Goal: Task Accomplishment & Management: Complete application form

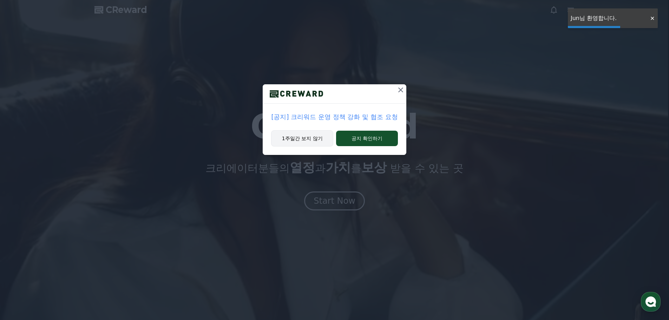
click at [301, 136] on button "1주일간 보지 않기" at bounding box center [302, 138] width 62 height 16
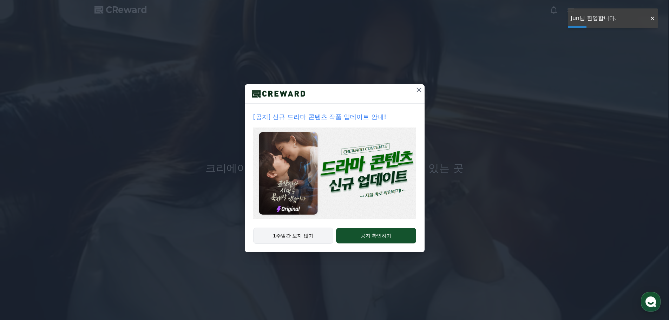
click at [305, 230] on button "1주일간 보지 않기" at bounding box center [293, 236] width 80 height 16
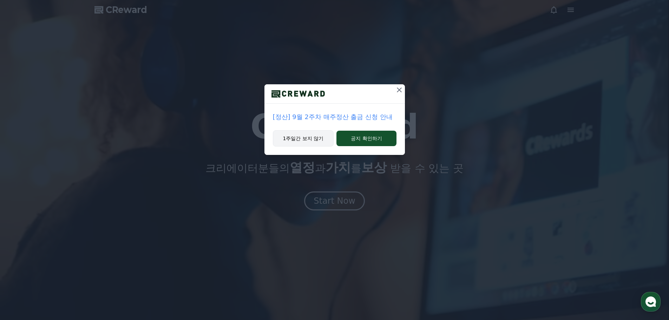
click at [322, 142] on button "1주일간 보지 않기" at bounding box center [303, 138] width 61 height 16
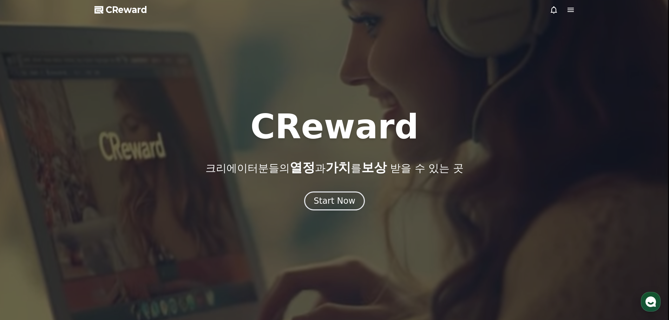
click at [572, 8] on icon at bounding box center [571, 10] width 6 height 4
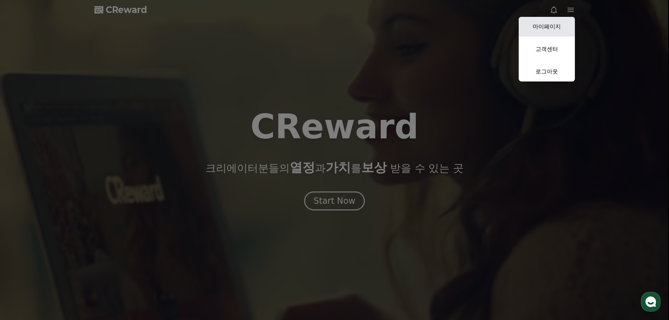
click at [550, 30] on link "마이페이지" at bounding box center [547, 27] width 56 height 20
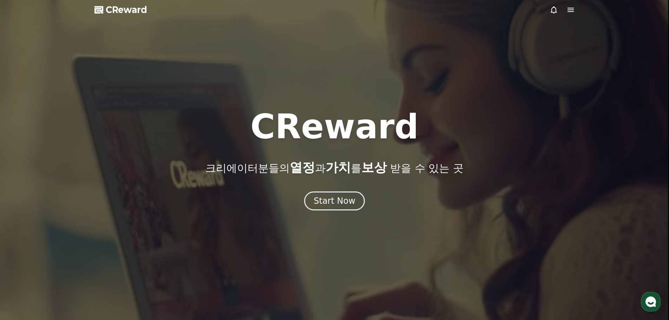
select select "**********"
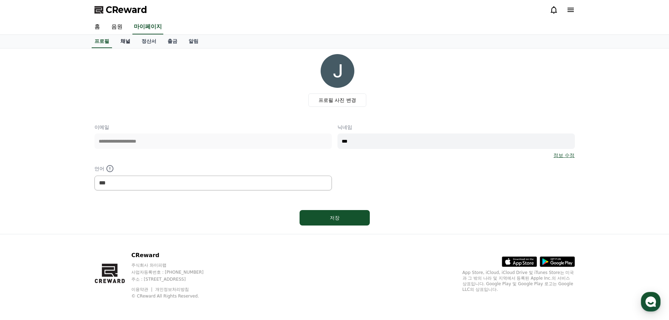
click at [129, 40] on link "채널" at bounding box center [125, 41] width 21 height 13
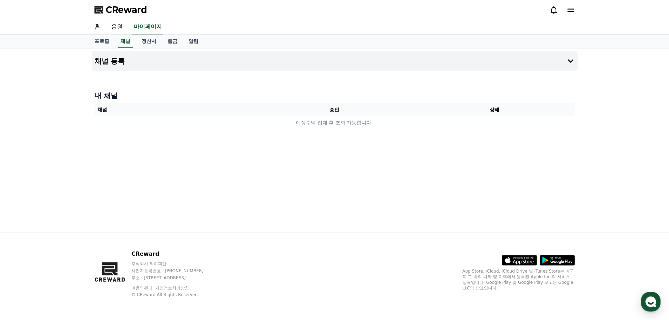
drag, startPoint x: 322, startPoint y: 145, endPoint x: 265, endPoint y: 138, distance: 57.7
click at [265, 138] on div "채널 등록 내 채널 채널 승인 상태 예상수익 집계 후 조회 가능합니다." at bounding box center [335, 140] width 492 height 184
click at [119, 29] on link "음원" at bounding box center [117, 27] width 22 height 15
click at [95, 25] on link "홈" at bounding box center [97, 27] width 17 height 15
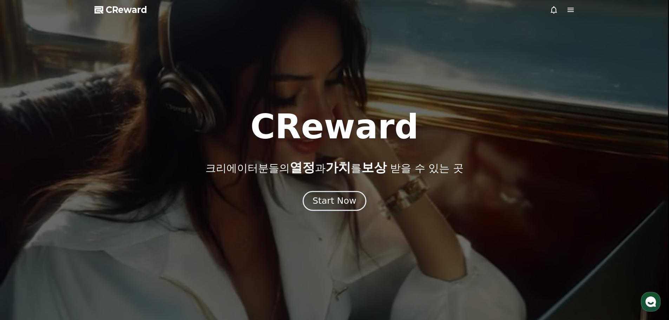
click at [330, 199] on div "Start Now" at bounding box center [335, 201] width 44 height 12
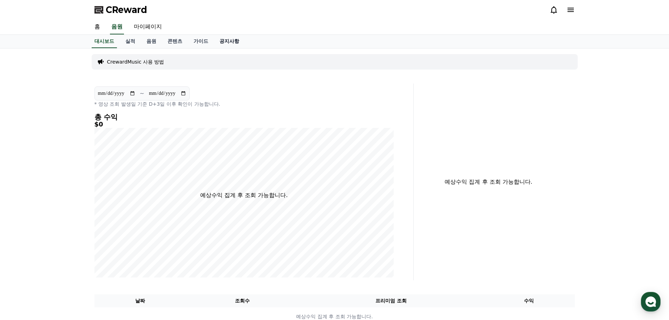
click at [228, 45] on link "공지사항" at bounding box center [229, 41] width 31 height 13
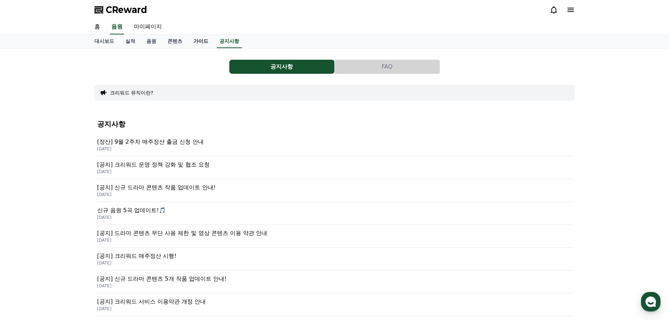
click at [195, 40] on link "가이드" at bounding box center [201, 41] width 26 height 13
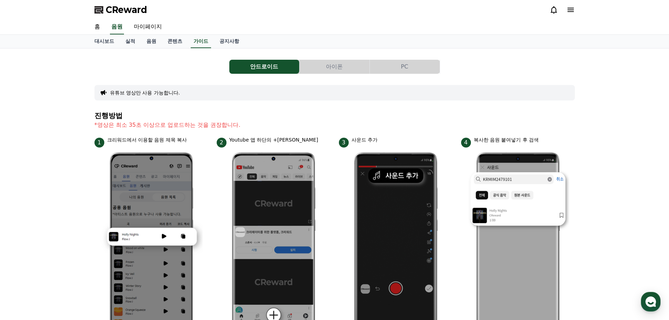
click at [374, 71] on button "PC" at bounding box center [405, 67] width 70 height 14
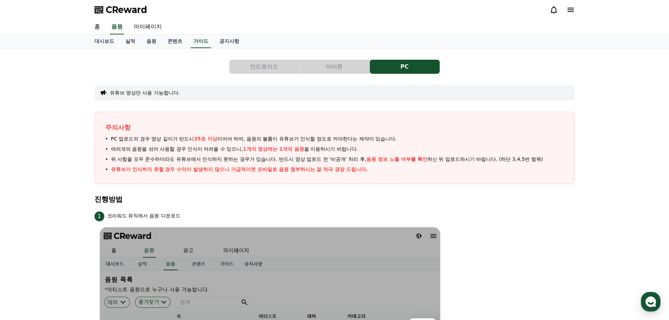
click at [274, 68] on button "안드로이드" at bounding box center [264, 67] width 70 height 14
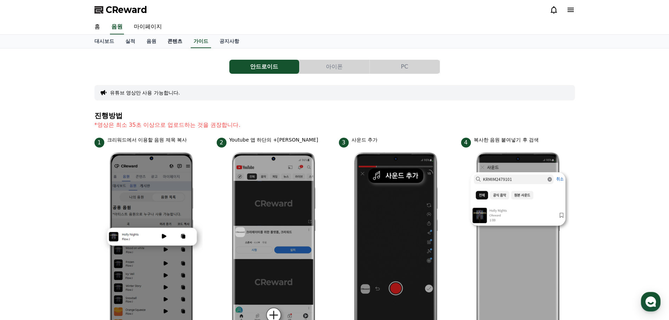
click at [174, 41] on link "콘텐츠" at bounding box center [175, 41] width 26 height 13
click at [145, 29] on link "마이페이지" at bounding box center [147, 27] width 39 height 15
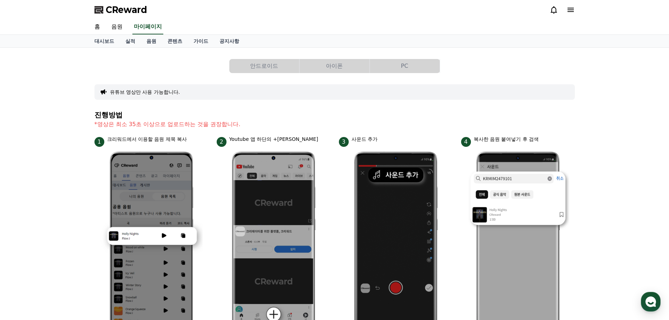
select select "**********"
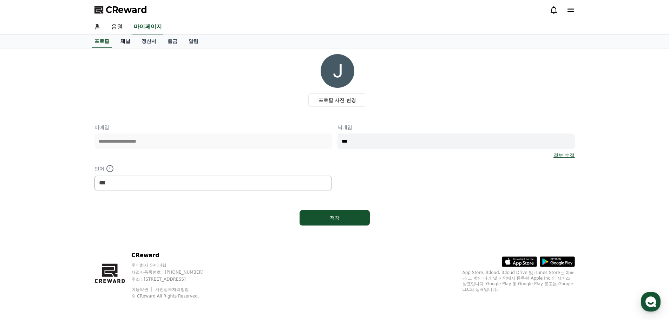
click at [129, 42] on link "채널" at bounding box center [125, 41] width 21 height 13
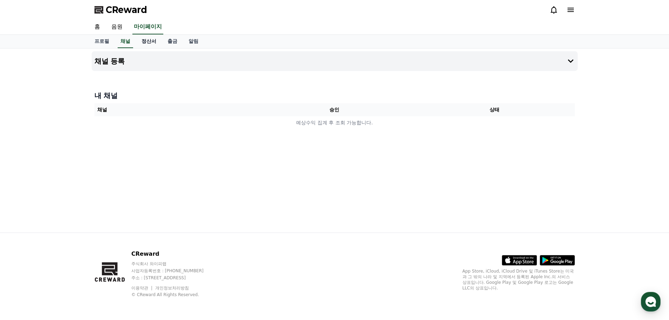
click at [149, 42] on link "정산서" at bounding box center [149, 41] width 26 height 13
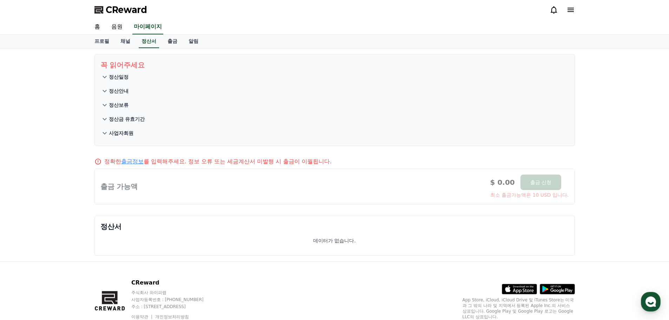
drag, startPoint x: 121, startPoint y: 41, endPoint x: 159, endPoint y: 50, distance: 38.5
click at [121, 41] on link "채널" at bounding box center [125, 41] width 21 height 13
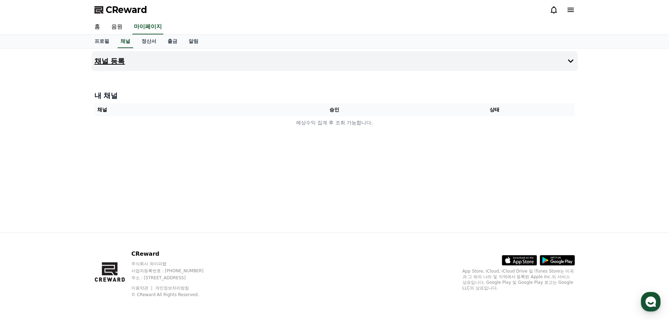
click at [226, 65] on button "채널 등록" at bounding box center [335, 61] width 486 height 20
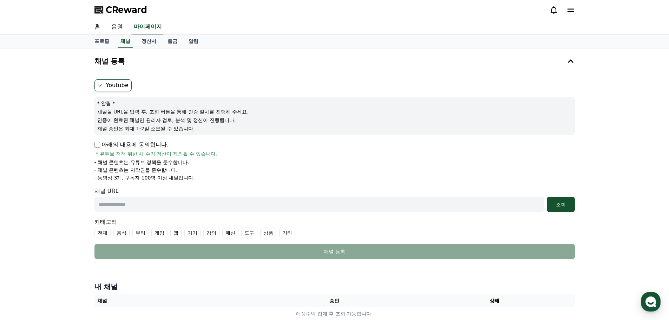
click at [118, 85] on label "Youtube" at bounding box center [112, 85] width 37 height 12
click at [162, 200] on input "text" at bounding box center [319, 204] width 450 height 15
paste input "**********"
type input "**********"
click at [558, 204] on div "조회" at bounding box center [561, 204] width 22 height 7
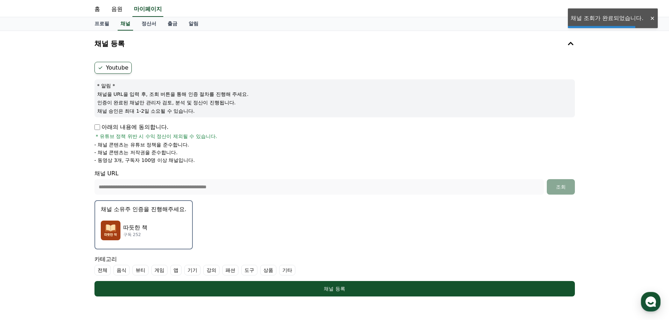
scroll to position [105, 0]
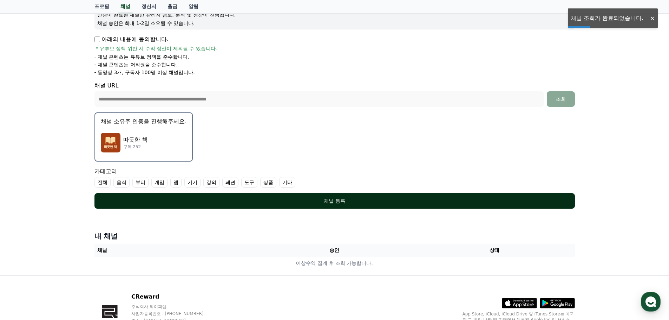
click at [319, 203] on div "채널 등록" at bounding box center [335, 200] width 452 height 7
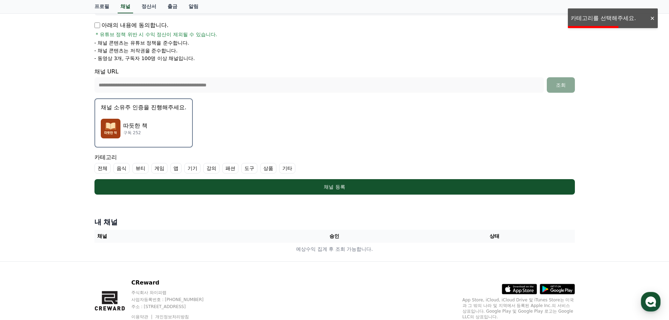
scroll to position [113, 0]
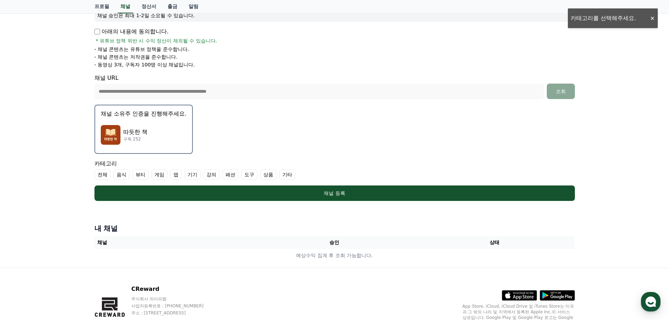
click at [286, 177] on label "기타" at bounding box center [287, 174] width 16 height 11
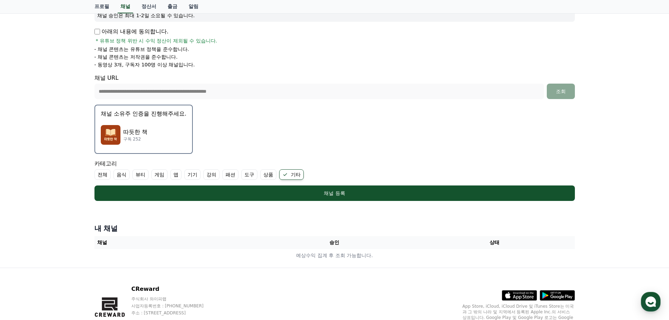
click at [294, 175] on label "기타" at bounding box center [291, 174] width 25 height 11
click at [101, 175] on label "전체" at bounding box center [102, 174] width 16 height 11
click at [103, 177] on label "전체" at bounding box center [106, 174] width 25 height 11
click at [103, 177] on label "전체" at bounding box center [102, 174] width 16 height 11
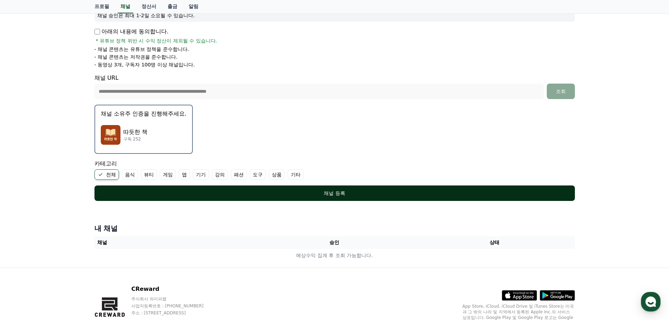
click at [162, 195] on div "채널 등록" at bounding box center [335, 193] width 452 height 7
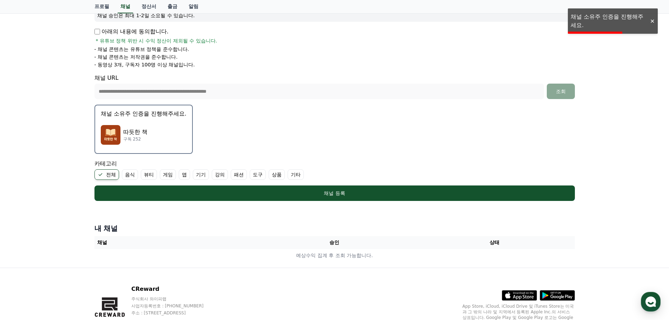
click at [138, 139] on p "구독 252" at bounding box center [135, 139] width 24 height 6
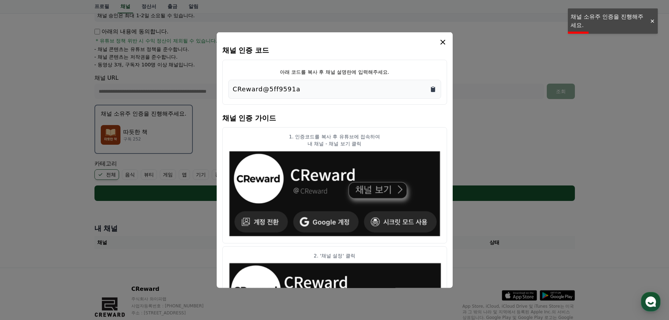
click at [434, 90] on icon "Copy to clipboard" at bounding box center [433, 88] width 4 height 5
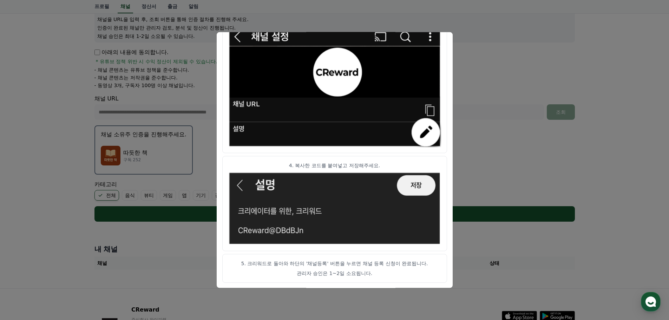
scroll to position [148, 0]
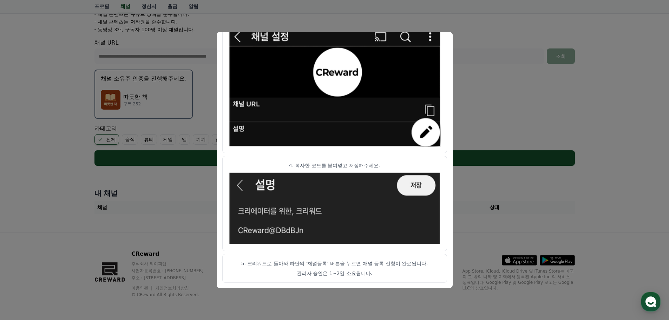
click at [483, 205] on button "close modal" at bounding box center [334, 160] width 669 height 320
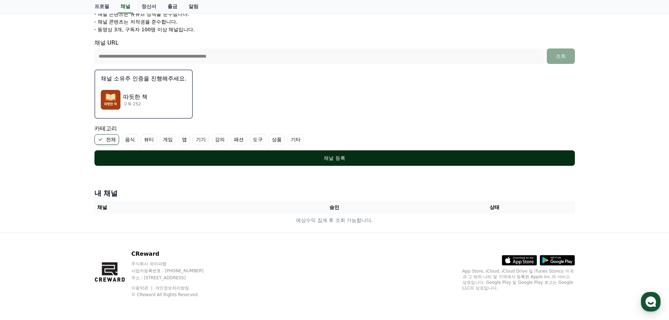
click at [351, 158] on div "채널 등록" at bounding box center [335, 158] width 452 height 7
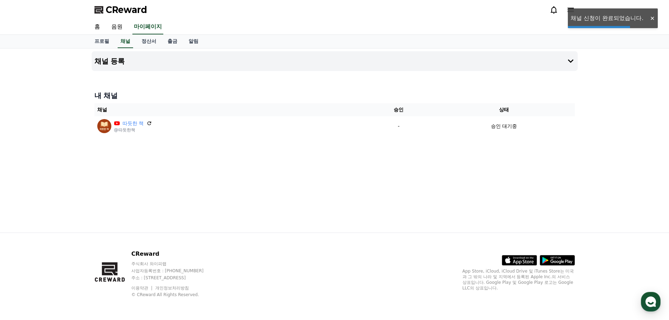
drag, startPoint x: 317, startPoint y: 183, endPoint x: 313, endPoint y: 183, distance: 4.9
drag, startPoint x: 313, startPoint y: 183, endPoint x: 247, endPoint y: 172, distance: 66.9
click at [247, 172] on div "채널 등록 내 채널 채널 승인 상태 따듯한 책 @따듯한책 - 승인 대기중" at bounding box center [335, 140] width 492 height 184
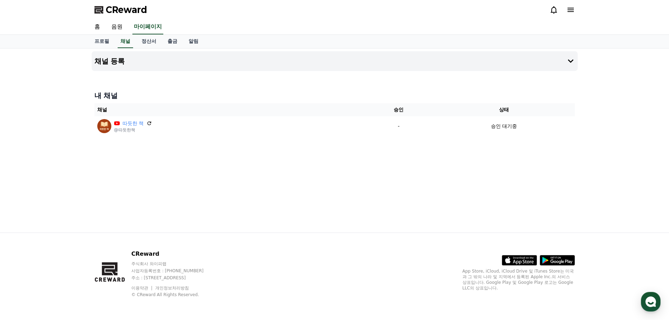
drag, startPoint x: 348, startPoint y: 186, endPoint x: 277, endPoint y: 179, distance: 71.3
click at [275, 179] on div "채널 등록 내 채널 채널 승인 상태 따듯한 책 @따듯한책 - 승인 대기중" at bounding box center [335, 140] width 492 height 184
click at [119, 27] on link "음원" at bounding box center [117, 27] width 22 height 15
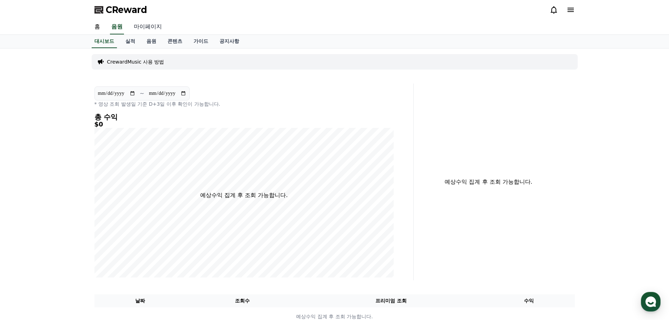
click at [143, 27] on link "마이페이지" at bounding box center [147, 27] width 39 height 15
select select "**********"
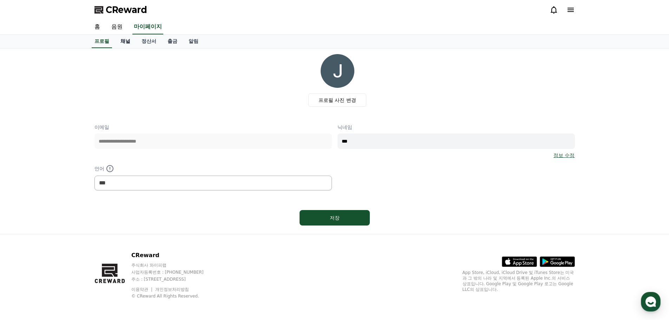
click at [124, 44] on link "채널" at bounding box center [125, 41] width 21 height 13
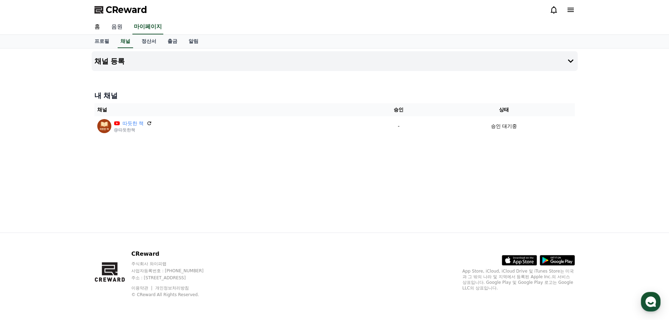
click at [122, 25] on link "음원" at bounding box center [117, 27] width 22 height 15
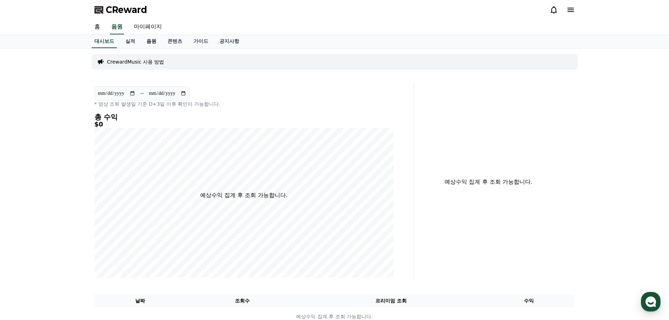
click at [148, 43] on link "음원" at bounding box center [151, 41] width 21 height 13
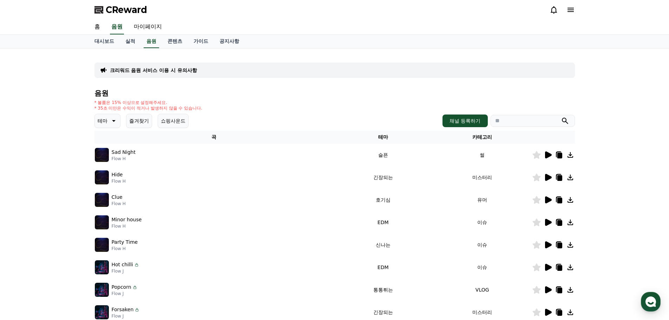
click at [109, 120] on icon at bounding box center [113, 121] width 8 height 8
drag, startPoint x: 76, startPoint y: 129, endPoint x: 120, endPoint y: 128, distance: 44.3
click at [81, 128] on div "크리워드 음원 서비스 이용 시 유의사항 음원 * 볼륨은 15% 이상으로 설정해주세요. * 35초 미만은 수익이 적거나 발생하지 않을 수 있습니…" at bounding box center [334, 218] width 669 height 340
click at [134, 118] on button "즐겨찾기" at bounding box center [139, 121] width 26 height 14
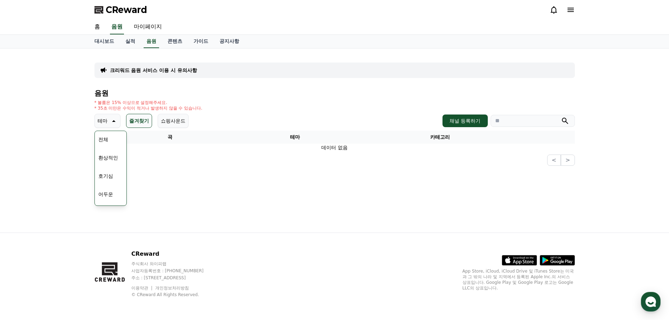
click at [208, 170] on div "크리워드 음원 서비스 이용 시 유의사항 음원 * 볼륨은 15% 이상으로 설정해주세요. * 35초 미만은 수익이 적거나 발생하지 않을 수 있습니…" at bounding box center [335, 140] width 492 height 184
click at [101, 121] on p "테마" at bounding box center [103, 121] width 10 height 10
click at [110, 139] on th "곡" at bounding box center [169, 137] width 151 height 13
click at [99, 117] on p "테마" at bounding box center [103, 121] width 10 height 10
click at [108, 136] on button "전체" at bounding box center [103, 139] width 15 height 15
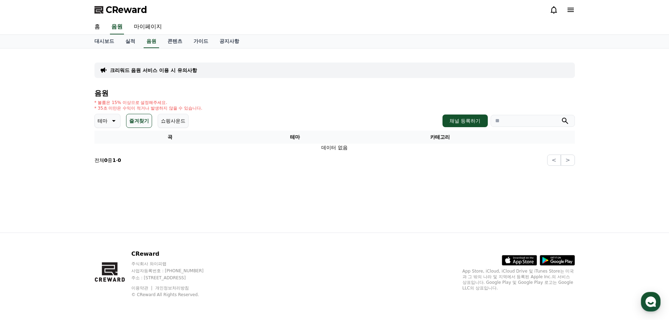
click at [108, 120] on button "테마" at bounding box center [107, 121] width 26 height 14
click at [109, 198] on button "코믹한" at bounding box center [106, 196] width 20 height 15
click at [148, 118] on button "즐겨찾기" at bounding box center [144, 121] width 26 height 14
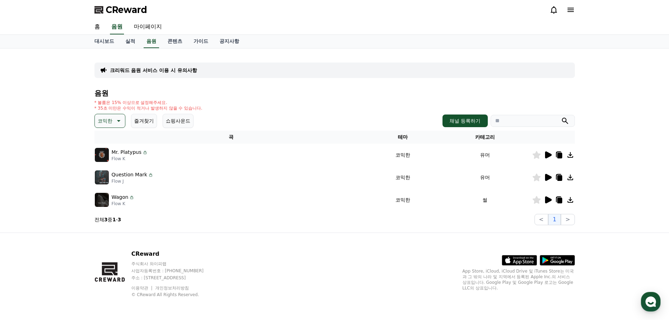
click at [546, 156] on icon at bounding box center [548, 154] width 7 height 7
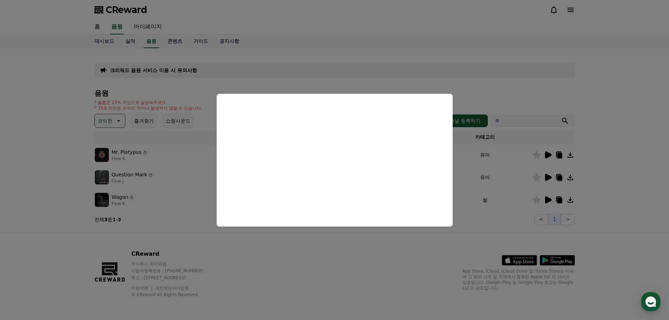
click at [531, 194] on button "close modal" at bounding box center [334, 160] width 669 height 320
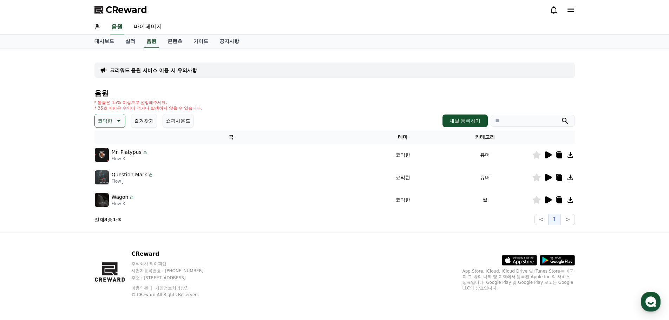
click at [548, 177] on icon at bounding box center [548, 177] width 7 height 7
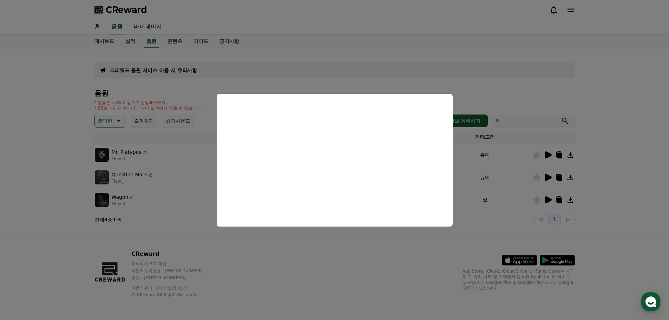
click at [520, 190] on button "close modal" at bounding box center [334, 160] width 669 height 320
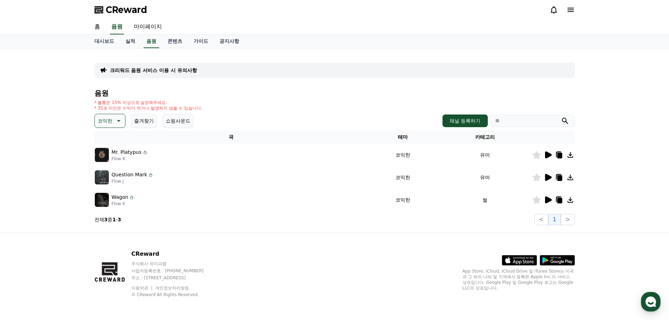
click at [548, 202] on icon at bounding box center [548, 199] width 7 height 7
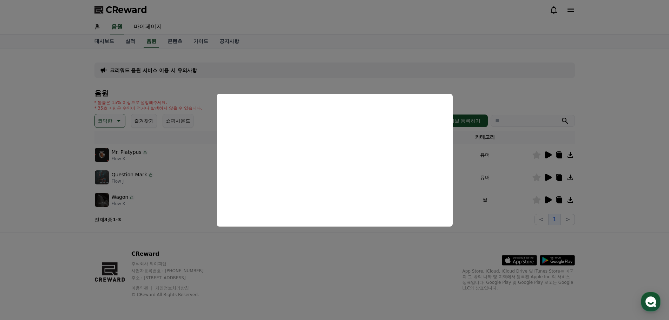
click at [507, 205] on button "close modal" at bounding box center [334, 160] width 669 height 320
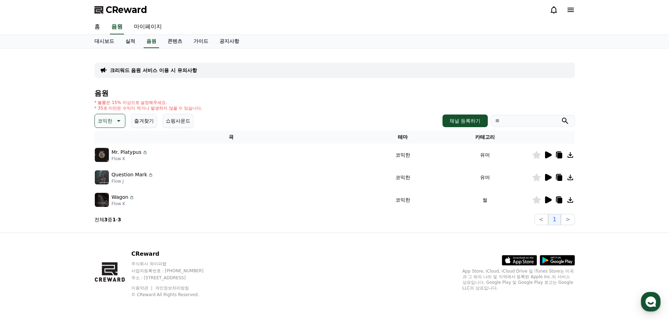
click at [487, 138] on th "카테고리" at bounding box center [484, 137] width 93 height 13
click at [153, 41] on link "음원" at bounding box center [151, 41] width 15 height 13
click at [131, 40] on link "실적" at bounding box center [130, 41] width 21 height 13
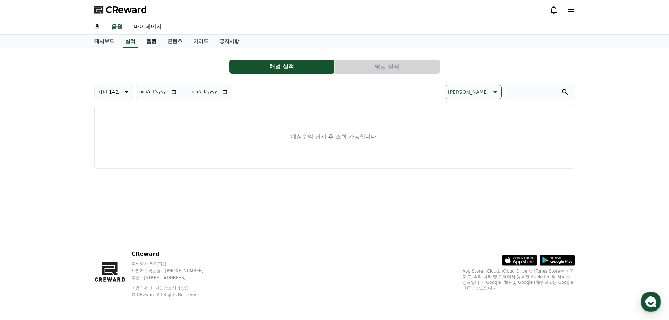
click at [151, 43] on link "음원" at bounding box center [151, 41] width 21 height 13
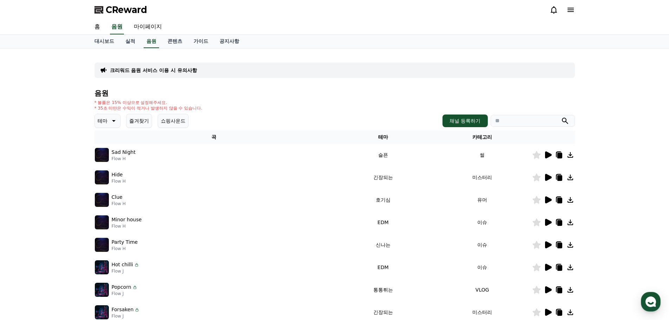
click at [176, 119] on button "쇼핑사운드" at bounding box center [173, 121] width 31 height 14
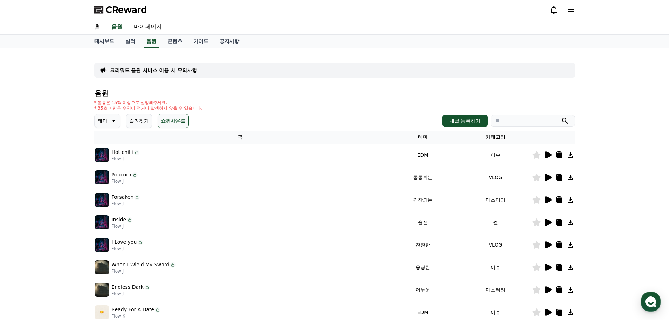
click at [176, 119] on button "쇼핑사운드" at bounding box center [173, 121] width 31 height 14
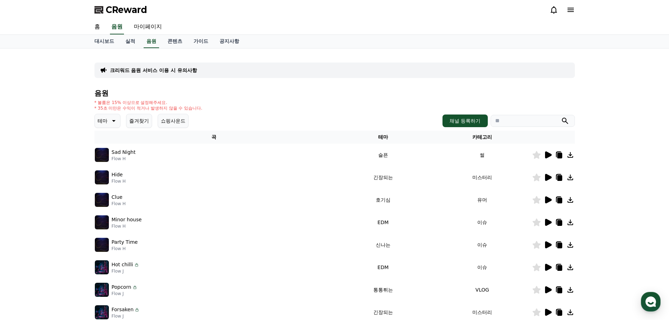
click at [179, 125] on button "쇼핑사운드" at bounding box center [173, 121] width 31 height 14
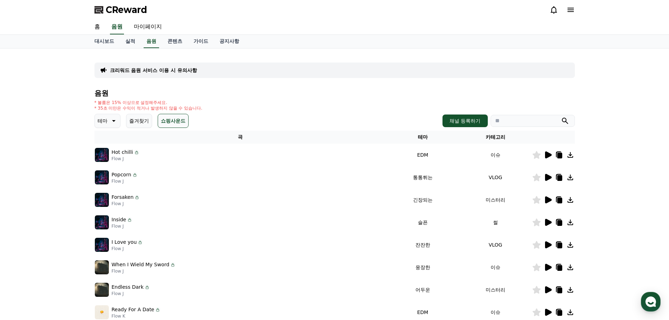
click at [178, 125] on button "쇼핑사운드" at bounding box center [173, 121] width 31 height 14
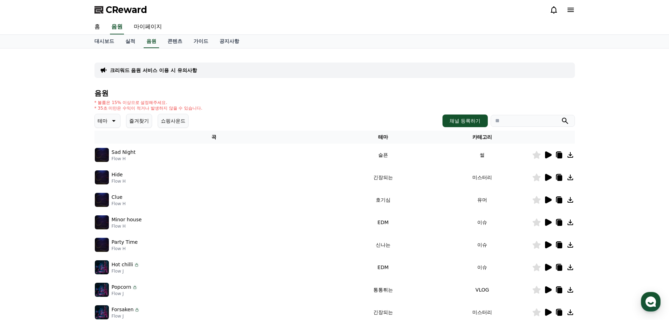
click at [107, 121] on p "테마" at bounding box center [103, 121] width 10 height 10
click at [233, 111] on div "음원 * 볼륨은 15% 이상으로 설정해주세요. * 35초 미만은 수익이 적거나 발생하지 않을 수 있습니다. 테마 테마 전체 환상적인 호기심 어…" at bounding box center [334, 235] width 480 height 293
click at [316, 105] on div "* 볼륨은 15% 이상으로 설정해주세요. * 35초 미만은 수익이 적거나 발생하지 않을 수 있습니다." at bounding box center [334, 105] width 480 height 11
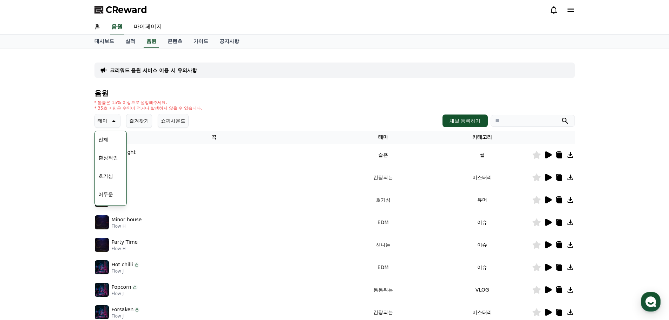
click at [337, 195] on td "호기심" at bounding box center [382, 200] width 99 height 22
click at [547, 202] on icon at bounding box center [548, 199] width 7 height 7
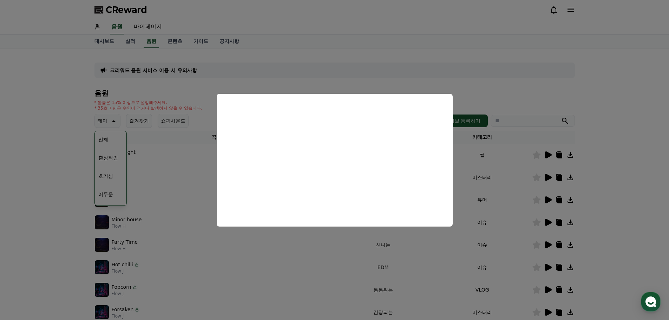
click at [64, 133] on button "close modal" at bounding box center [334, 160] width 669 height 320
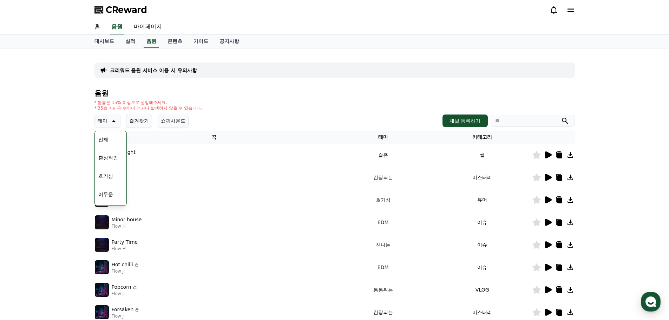
click at [102, 120] on p "테마" at bounding box center [103, 121] width 10 height 10
click at [545, 201] on icon at bounding box center [548, 200] width 8 height 8
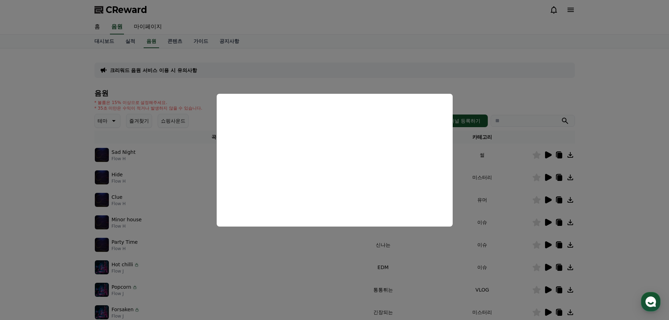
click at [490, 216] on button "close modal" at bounding box center [334, 160] width 669 height 320
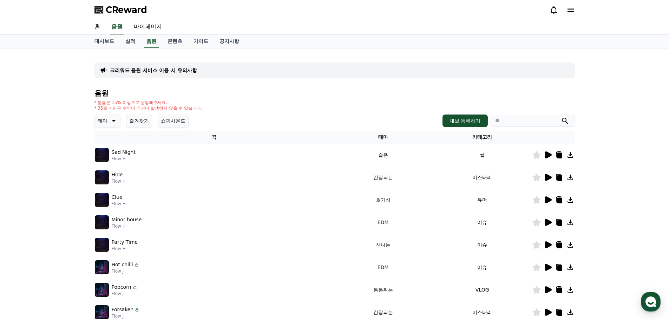
click at [111, 118] on icon at bounding box center [113, 121] width 8 height 8
click at [614, 223] on div "크리워드 음원 서비스 이용 시 유의사항 음원 * 볼륨은 15% 이상으로 설정해주세요. * 35초 미만은 수익이 적거나 발생하지 않을 수 있습니…" at bounding box center [334, 218] width 669 height 340
click at [546, 245] on icon at bounding box center [548, 244] width 7 height 7
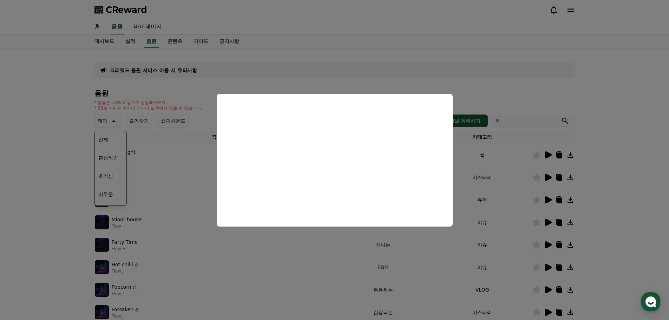
click at [524, 212] on button "close modal" at bounding box center [334, 160] width 669 height 320
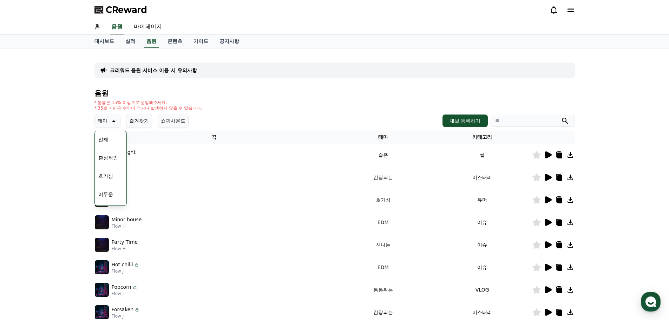
click at [546, 269] on icon at bounding box center [548, 267] width 7 height 7
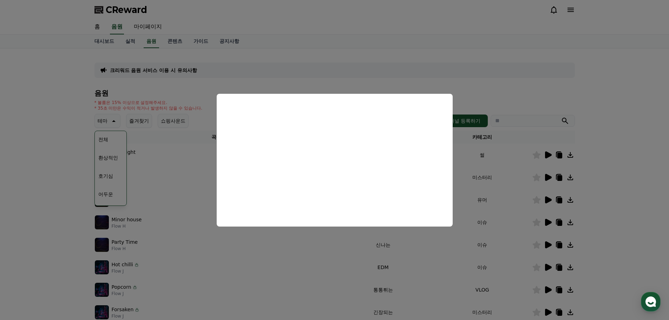
click at [503, 195] on button "close modal" at bounding box center [334, 160] width 669 height 320
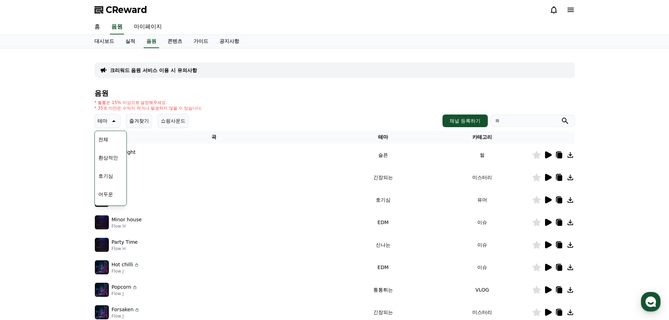
click at [247, 113] on div "음원 * 볼륨은 15% 이상으로 설정해주세요. * 35초 미만은 수익이 적거나 발생하지 않을 수 있습니다. 테마 테마 전체 환상적인 호기심 어…" at bounding box center [334, 235] width 480 height 293
click at [103, 121] on p "테마" at bounding box center [103, 121] width 10 height 10
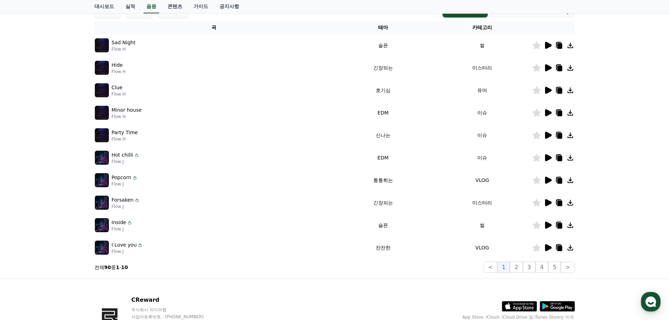
scroll to position [105, 0]
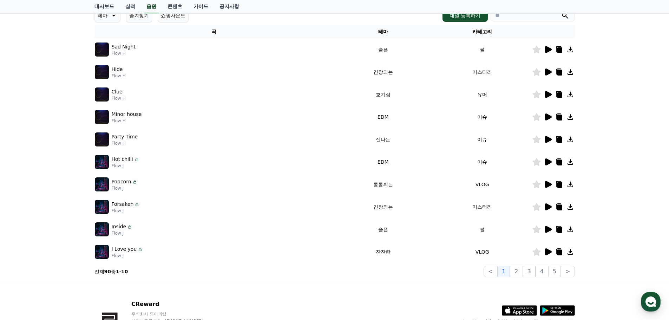
click at [544, 229] on icon at bounding box center [548, 229] width 8 height 8
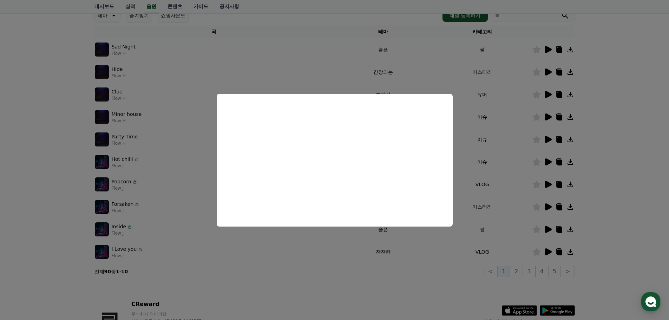
click at [494, 204] on button "close modal" at bounding box center [334, 160] width 669 height 320
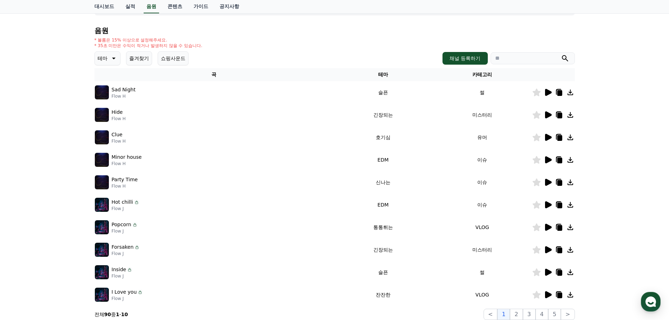
scroll to position [35, 0]
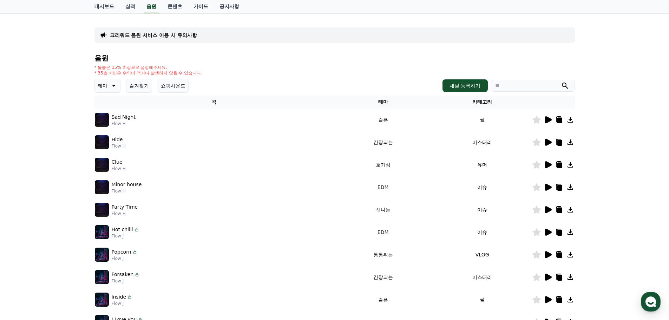
click at [479, 119] on td "썰" at bounding box center [482, 120] width 99 height 22
click at [483, 100] on th "카테고리" at bounding box center [482, 102] width 99 height 13
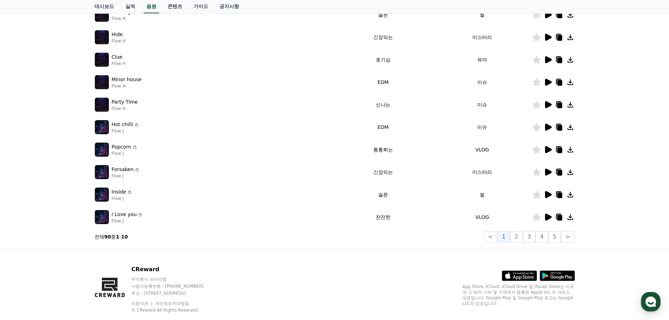
scroll to position [140, 0]
click at [515, 235] on button "2" at bounding box center [516, 236] width 13 height 11
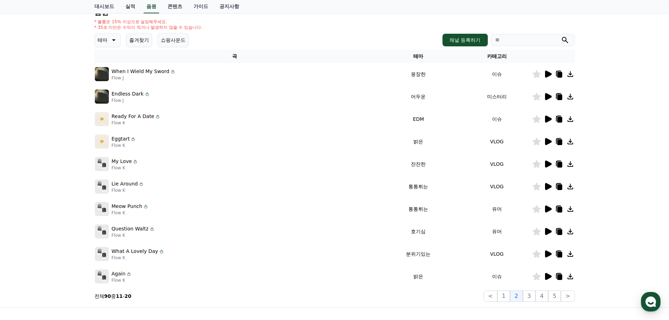
scroll to position [105, 0]
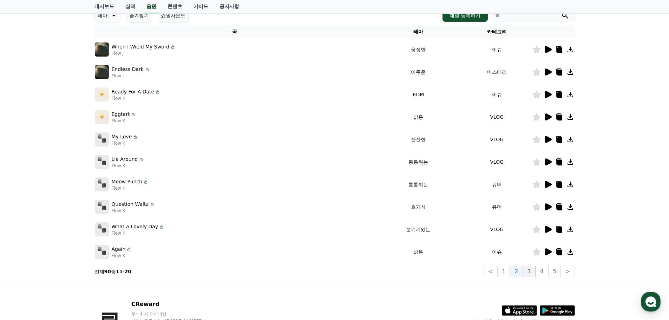
click at [529, 270] on button "3" at bounding box center [529, 271] width 13 height 11
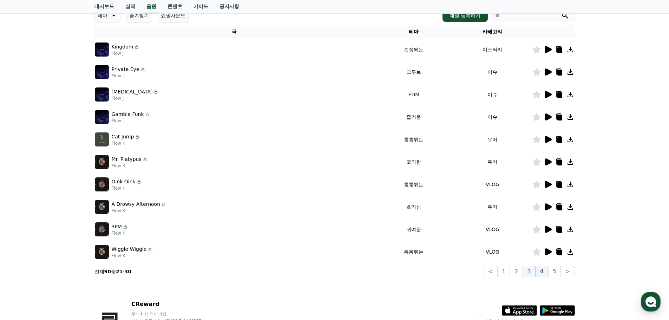
click at [547, 272] on button "4" at bounding box center [542, 271] width 13 height 11
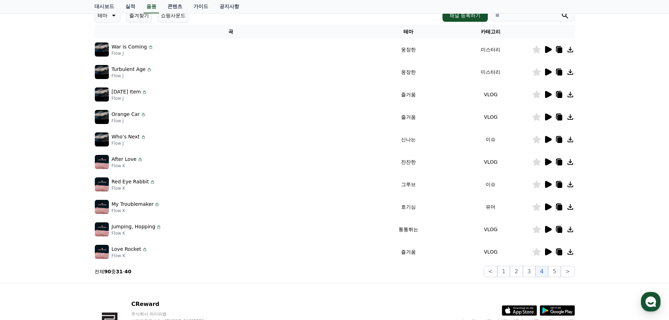
click at [550, 207] on icon at bounding box center [548, 206] width 7 height 7
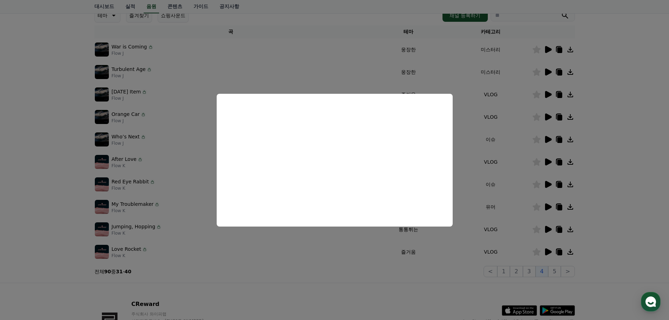
click at [489, 211] on button "close modal" at bounding box center [334, 160] width 669 height 320
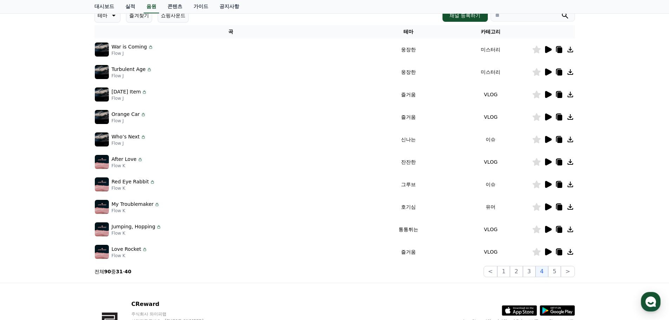
click at [561, 208] on icon at bounding box center [559, 208] width 5 height 6
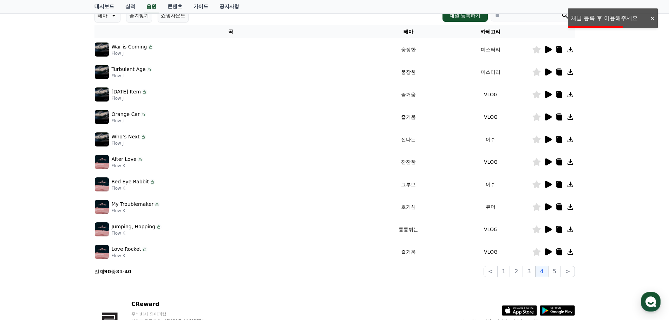
drag, startPoint x: 609, startPoint y: 216, endPoint x: 619, endPoint y: 236, distance: 23.2
click at [619, 236] on div "크리워드 음원 서비스 이용 시 유의사항 음원 * 볼륨은 15% 이상으로 설정해주세요. * 35초 미만은 수익이 적거나 발생하지 않을 수 있습니…" at bounding box center [334, 113] width 669 height 340
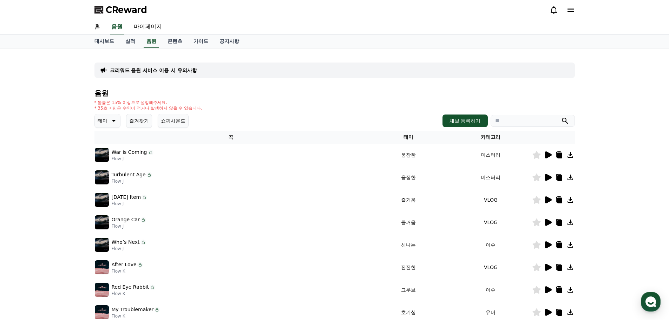
click at [117, 122] on icon at bounding box center [113, 121] width 8 height 8
click at [256, 122] on div "테마 테마 전체 환상적인 호기심 어두운 밝은 통통튀는 신나는 반전 웅장한 드라마틱 즐거움 분위기있는 EDM 그루브 슬픈 잔잔한 귀여운 감동적인…" at bounding box center [334, 121] width 480 height 14
click at [151, 28] on link "마이페이지" at bounding box center [147, 27] width 39 height 15
select select "**********"
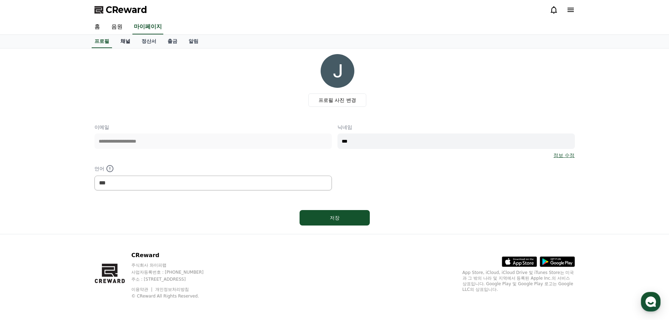
click at [127, 42] on link "채널" at bounding box center [125, 41] width 21 height 13
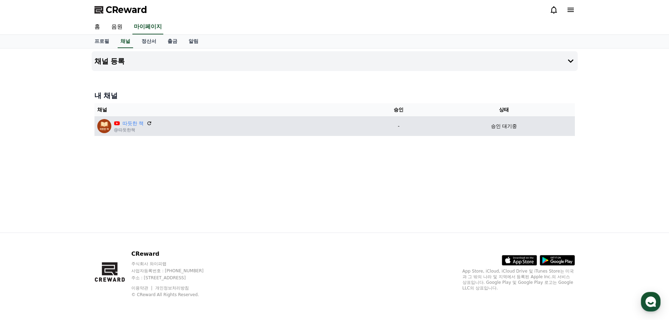
click at [482, 127] on div "승인 대기중" at bounding box center [504, 126] width 136 height 7
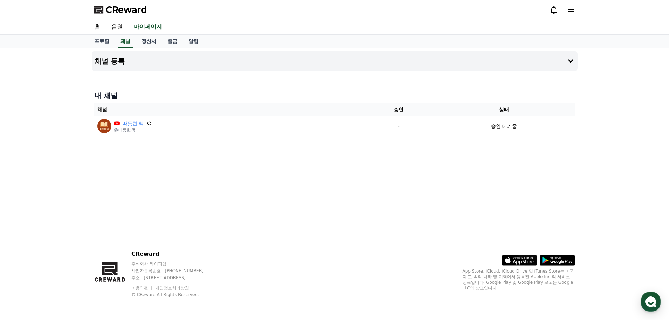
drag, startPoint x: 454, startPoint y: 163, endPoint x: 379, endPoint y: 116, distance: 89.5
click at [364, 146] on div "채널 등록 내 채널 채널 승인 상태 따듯한 책 @따듯한책 - 승인 대기중" at bounding box center [335, 140] width 492 height 184
